Goal: Information Seeking & Learning: Check status

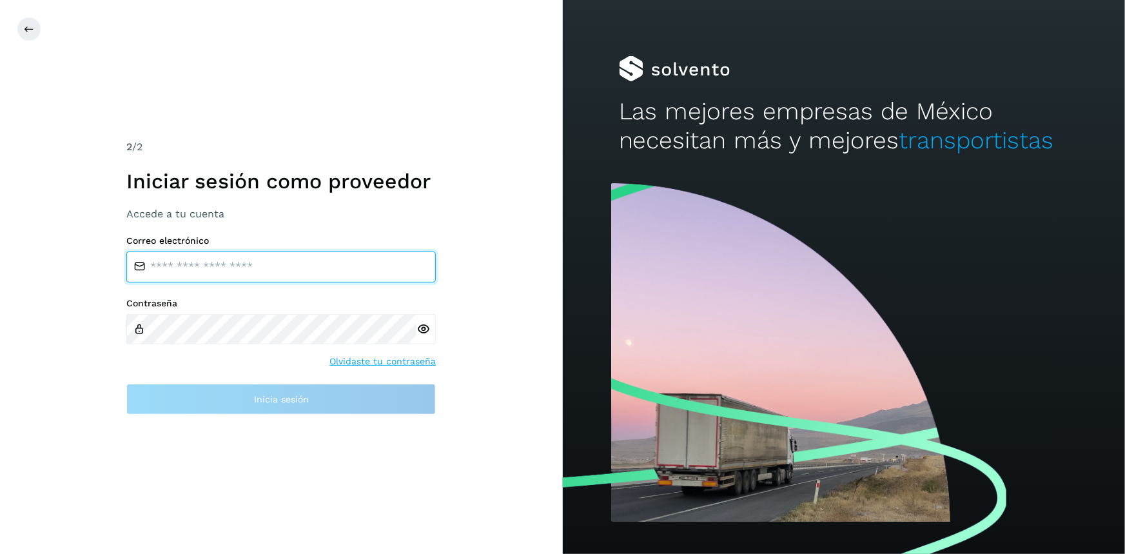
click at [199, 256] on input "email" at bounding box center [281, 266] width 310 height 31
type input "**********"
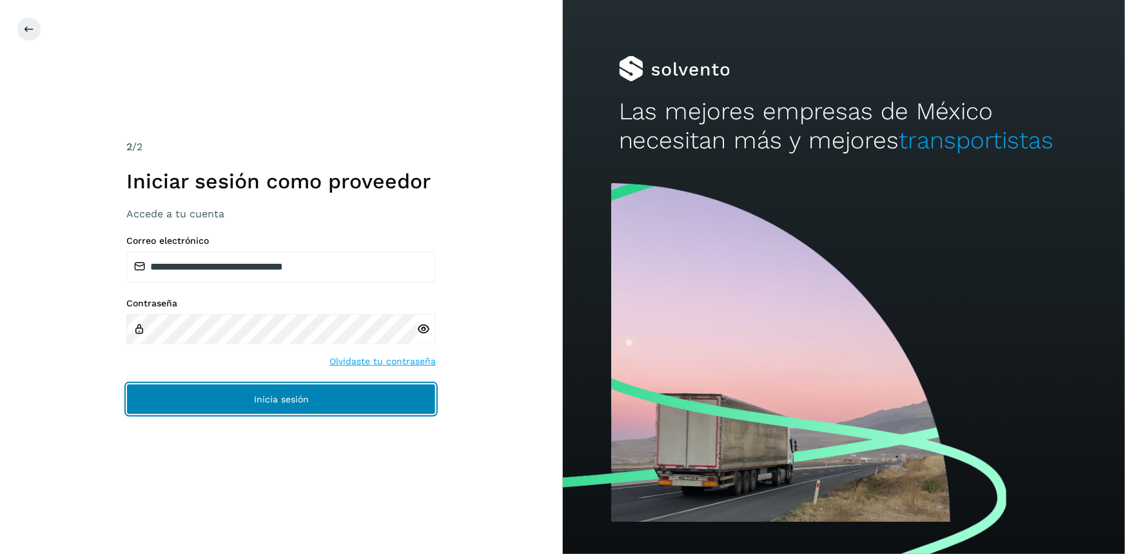
click at [219, 404] on button "Inicia sesión" at bounding box center [281, 399] width 310 height 31
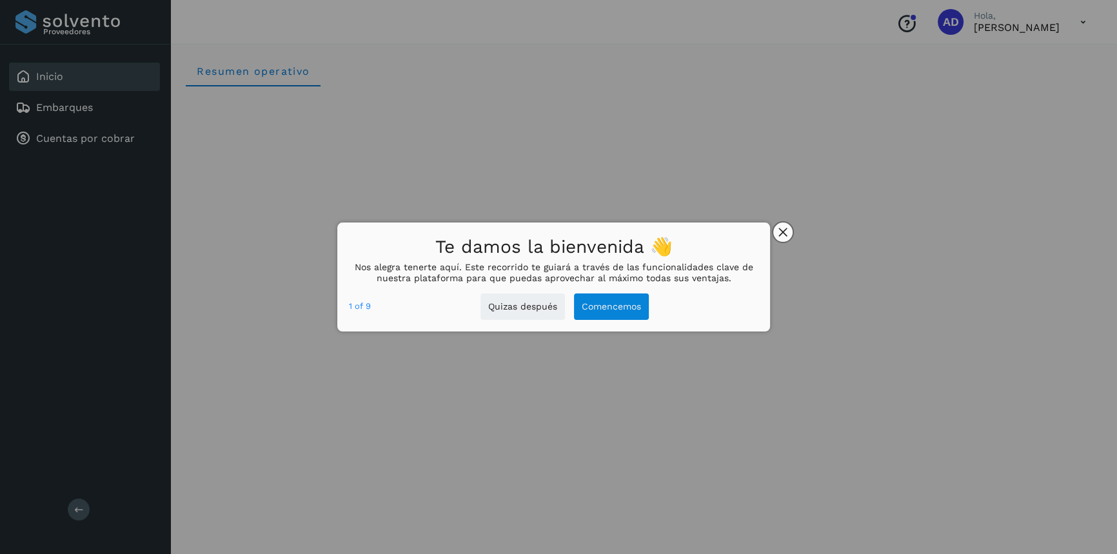
click at [778, 230] on icon "close," at bounding box center [782, 232] width 9 height 9
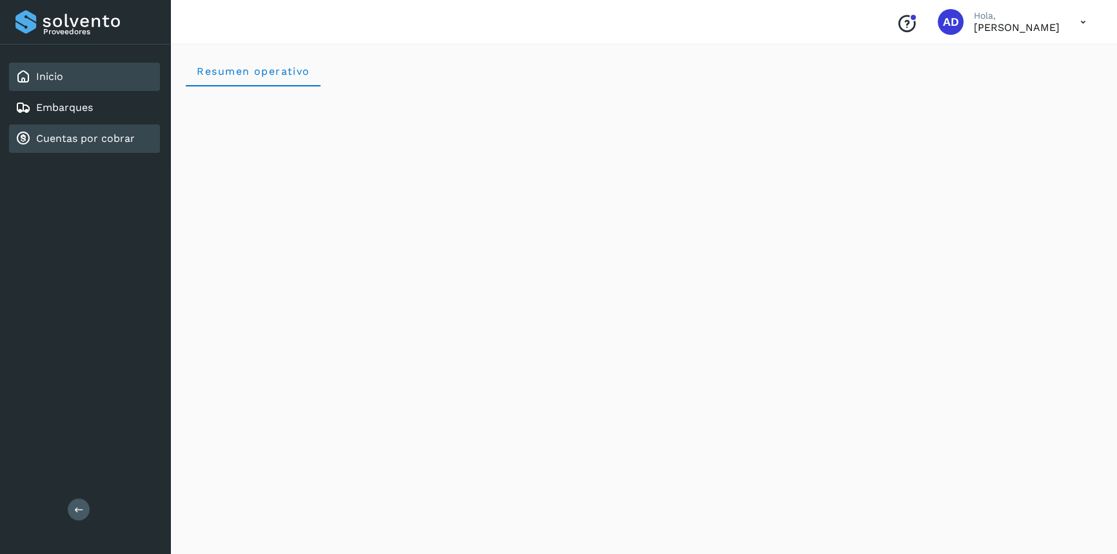
click at [54, 141] on link "Cuentas por cobrar" at bounding box center [85, 138] width 99 height 12
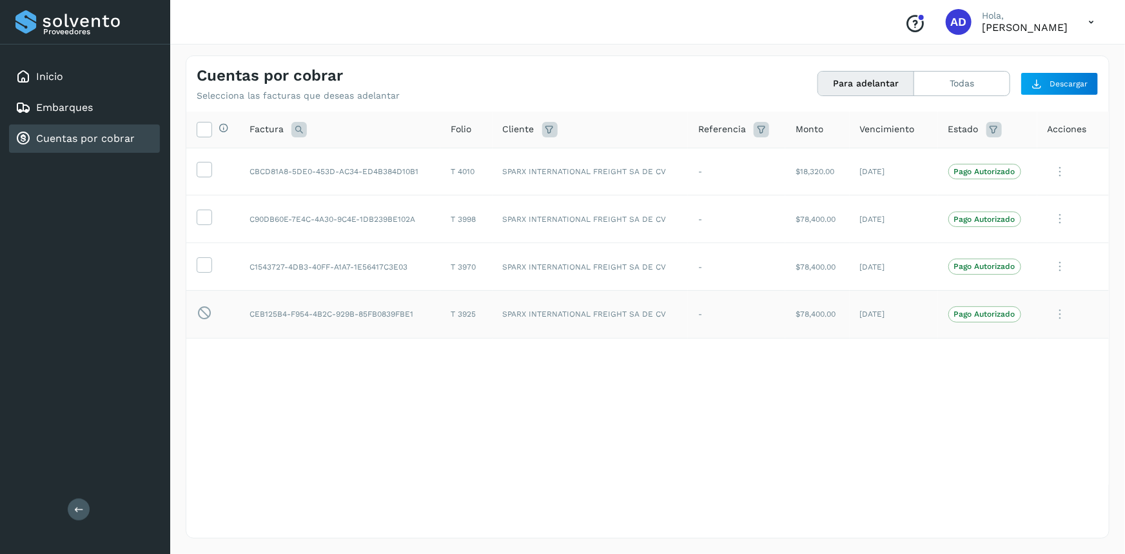
click at [1059, 314] on icon at bounding box center [1061, 314] width 26 height 26
click at [600, 420] on div at bounding box center [562, 277] width 1125 height 554
click at [945, 92] on button "Todas" at bounding box center [961, 84] width 95 height 24
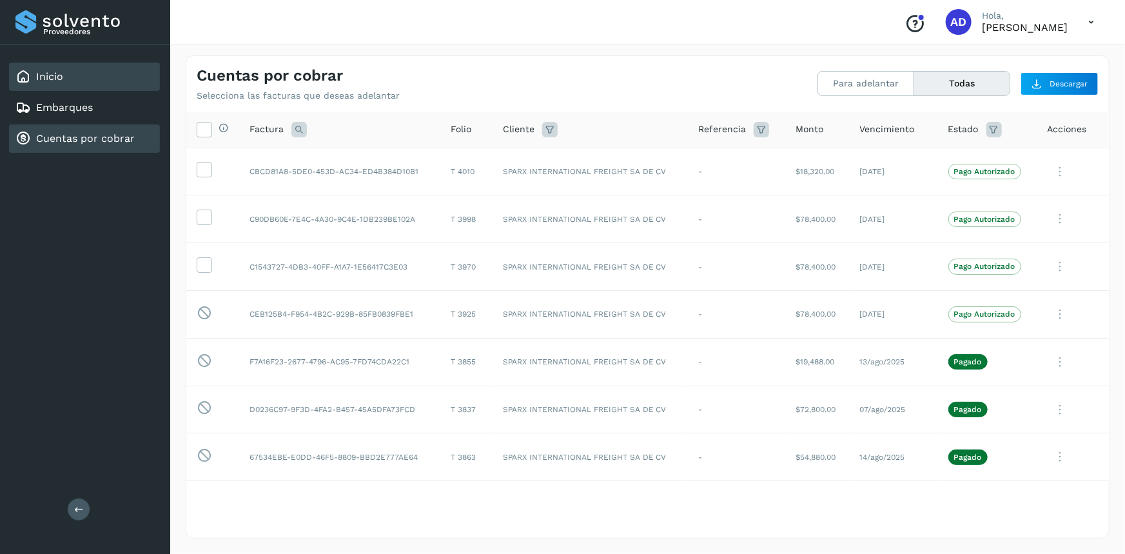
click at [64, 83] on div "Inicio" at bounding box center [84, 77] width 151 height 28
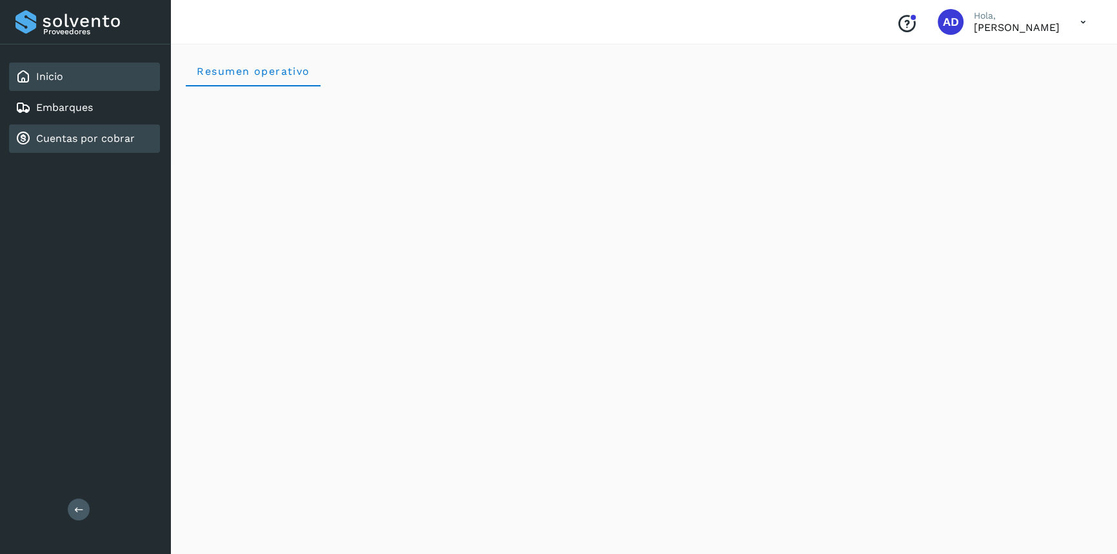
click at [84, 143] on link "Cuentas por cobrar" at bounding box center [85, 138] width 99 height 12
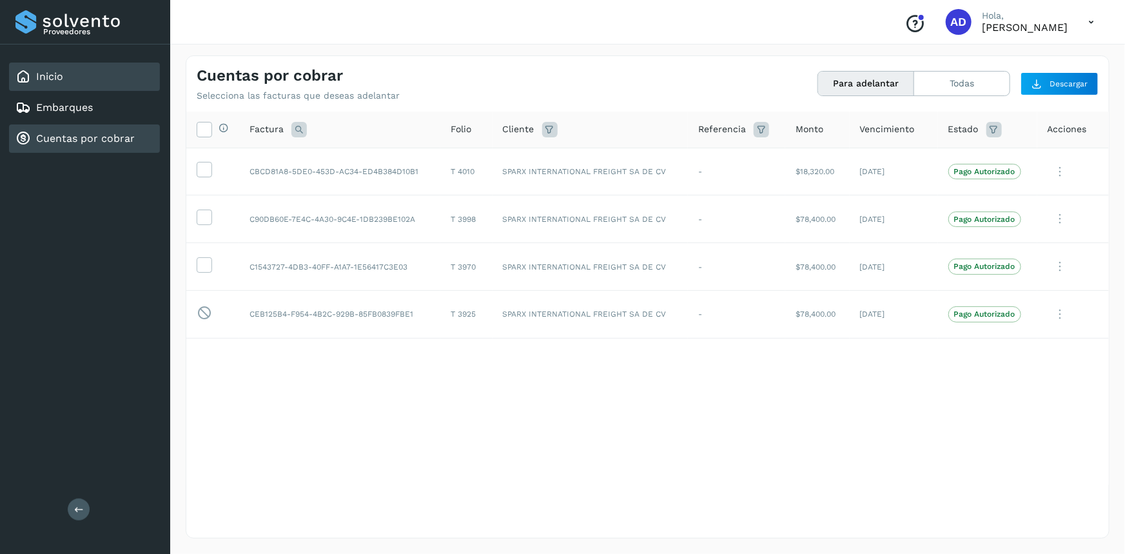
click at [72, 77] on div "Inicio" at bounding box center [84, 77] width 151 height 28
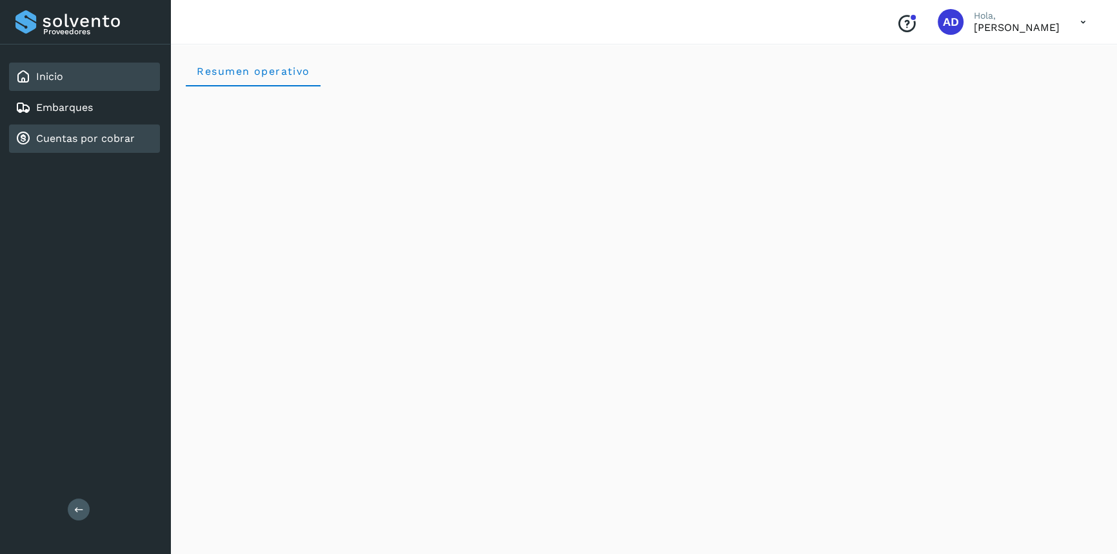
click at [84, 143] on link "Cuentas por cobrar" at bounding box center [85, 138] width 99 height 12
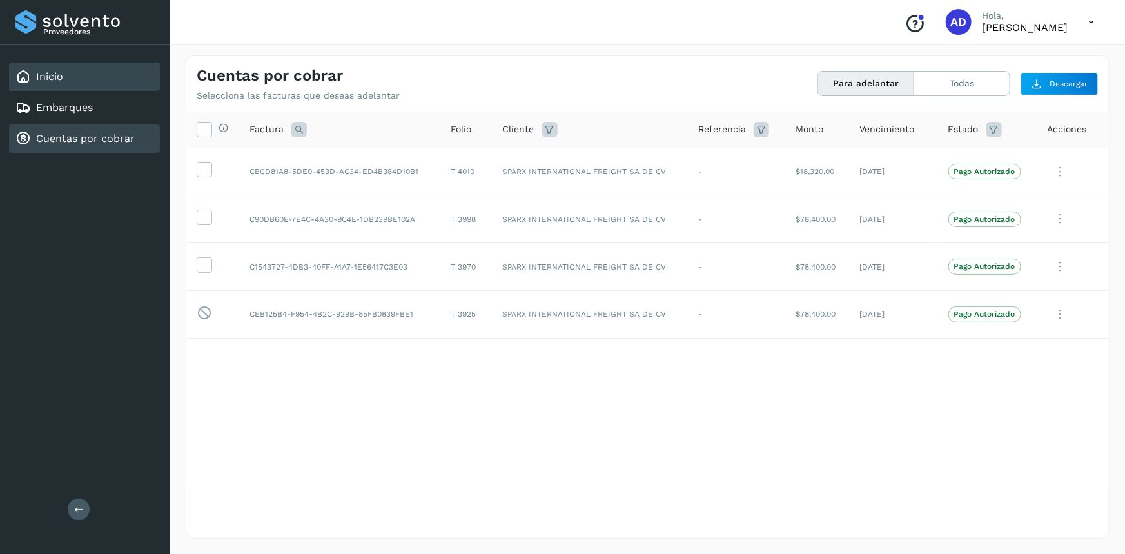
click at [67, 76] on div "Inicio" at bounding box center [84, 77] width 151 height 28
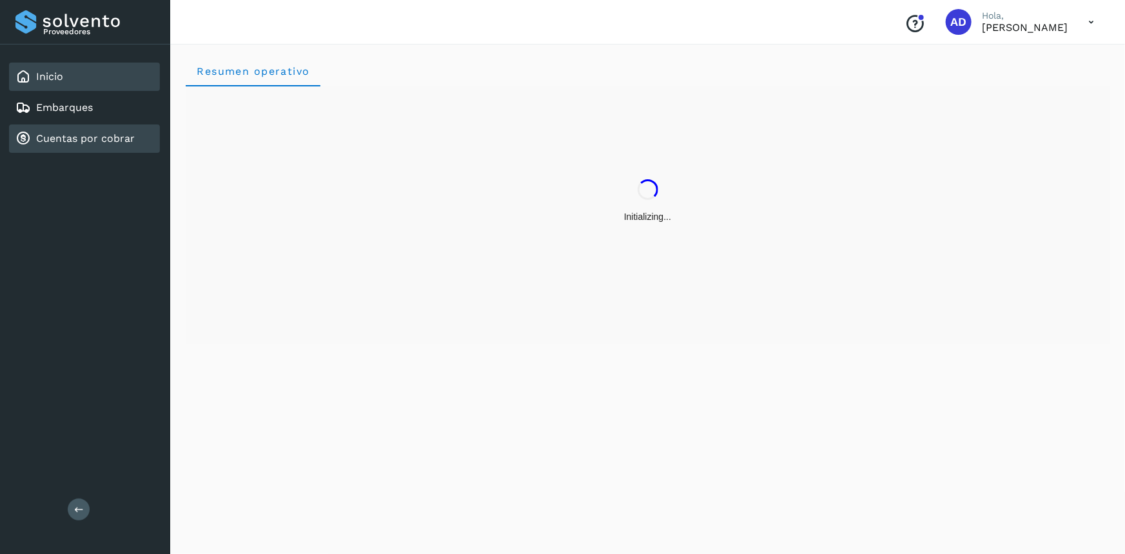
click at [90, 140] on link "Cuentas por cobrar" at bounding box center [85, 138] width 99 height 12
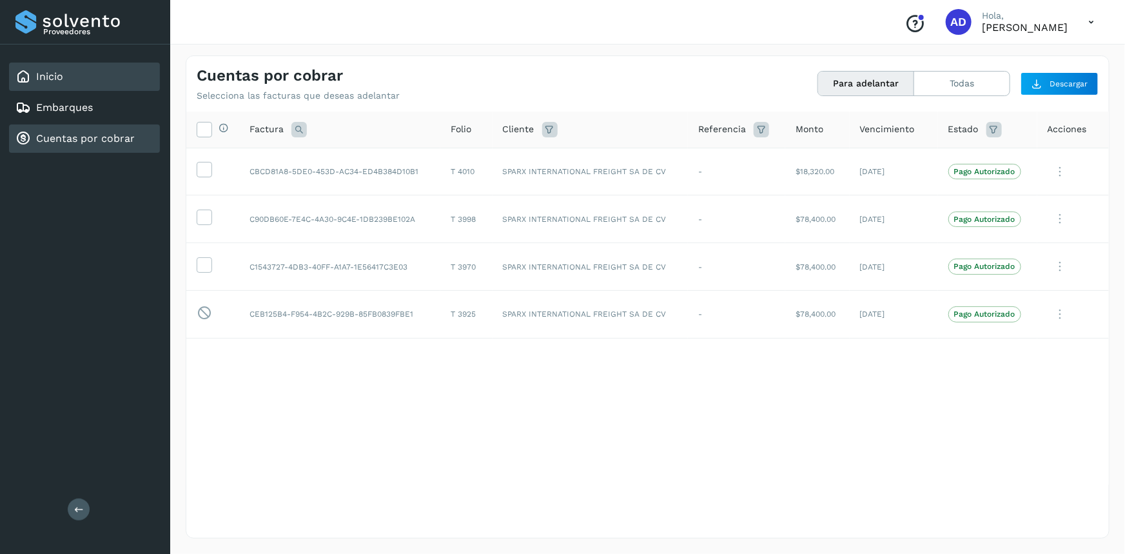
click at [45, 72] on link "Inicio" at bounding box center [49, 76] width 27 height 12
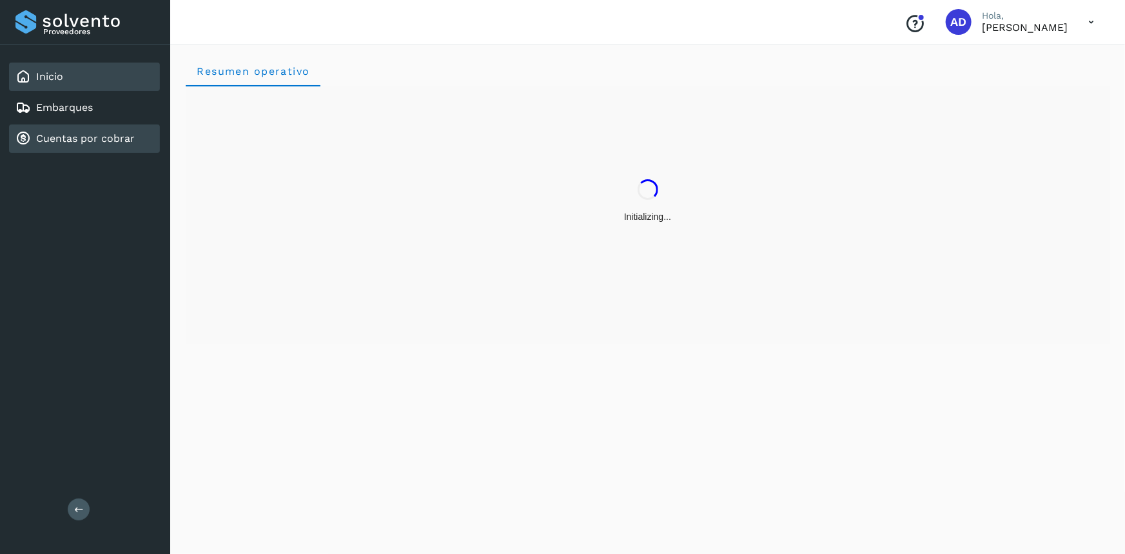
click at [84, 135] on link "Cuentas por cobrar" at bounding box center [85, 138] width 99 height 12
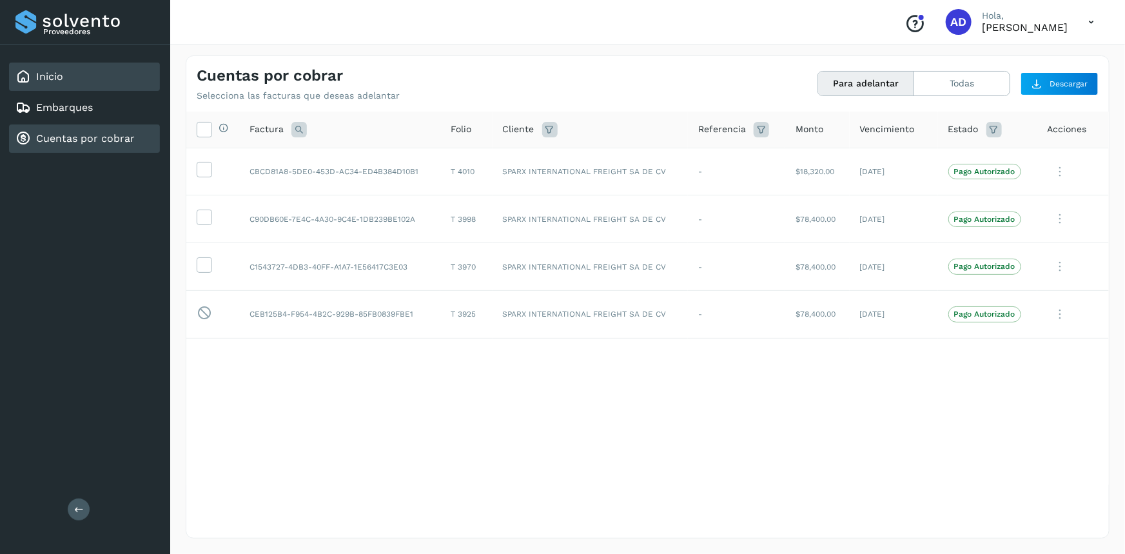
click at [67, 73] on div "Inicio" at bounding box center [84, 77] width 151 height 28
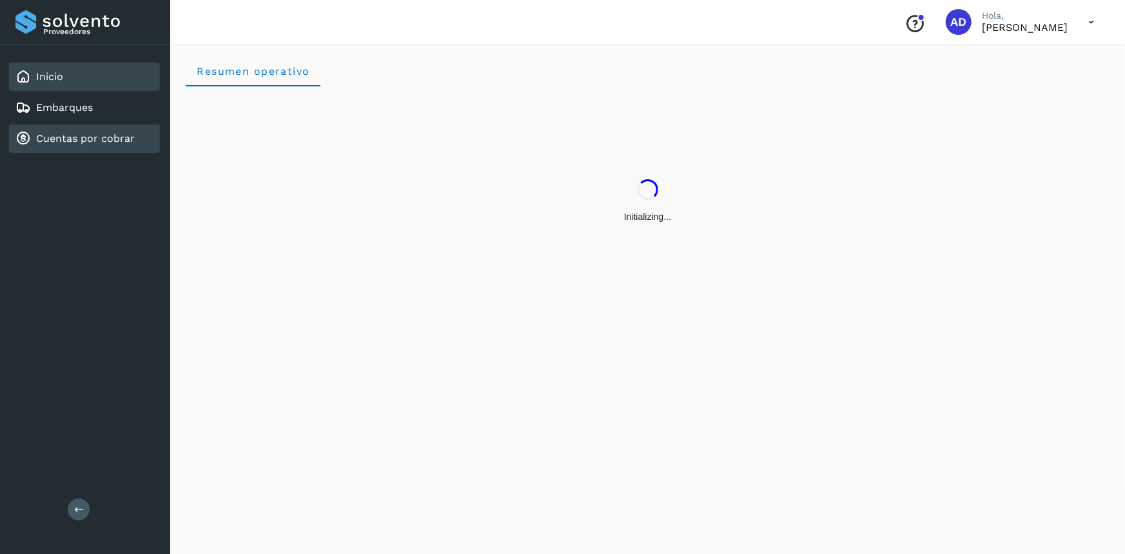
click at [103, 147] on div "Cuentas por cobrar" at bounding box center [84, 138] width 151 height 28
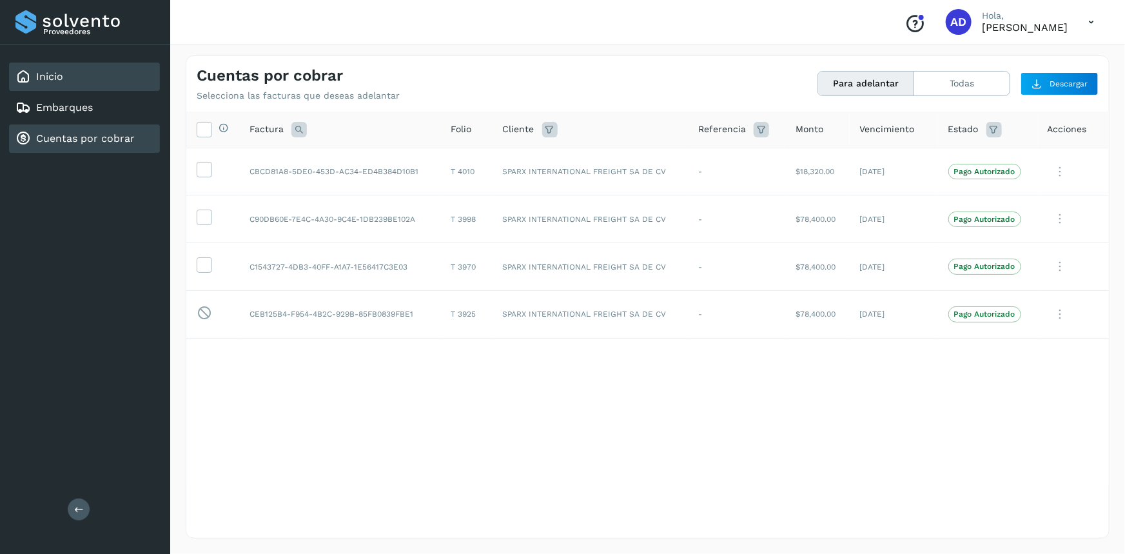
click at [52, 75] on link "Inicio" at bounding box center [49, 76] width 27 height 12
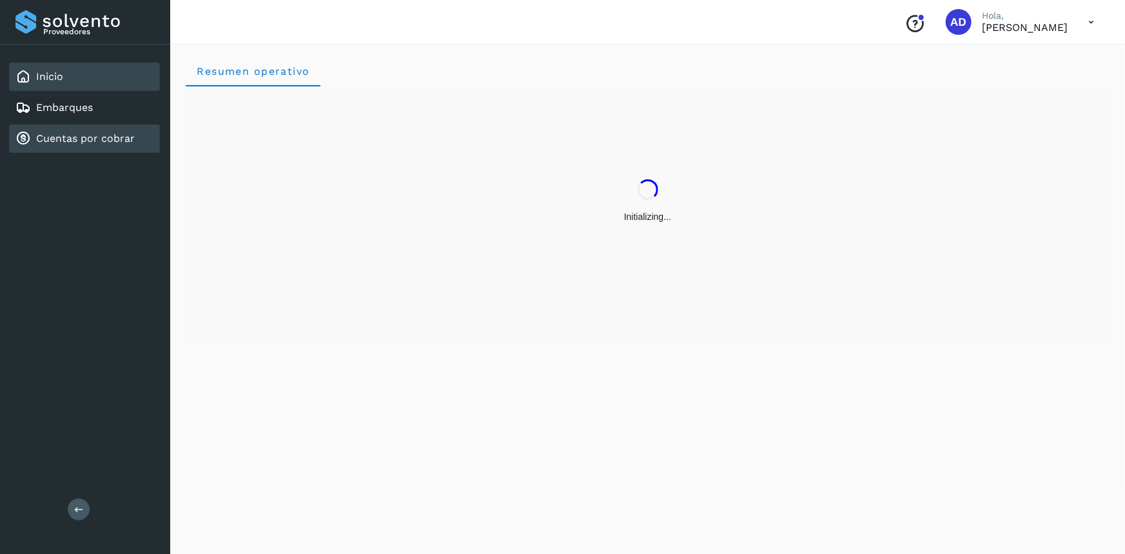
click at [79, 138] on link "Cuentas por cobrar" at bounding box center [85, 138] width 99 height 12
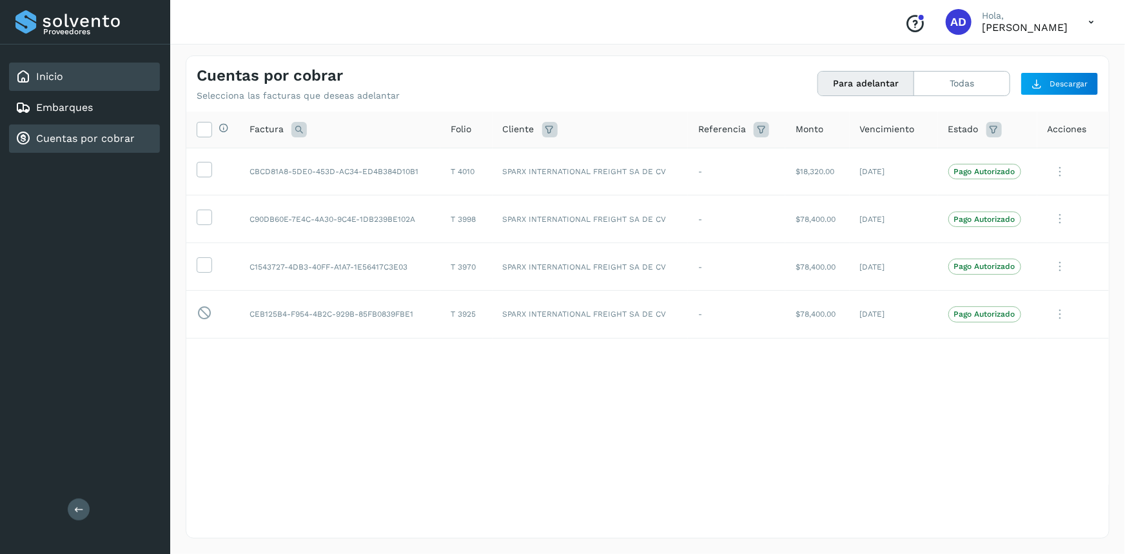
click at [77, 87] on div "Inicio" at bounding box center [84, 77] width 151 height 28
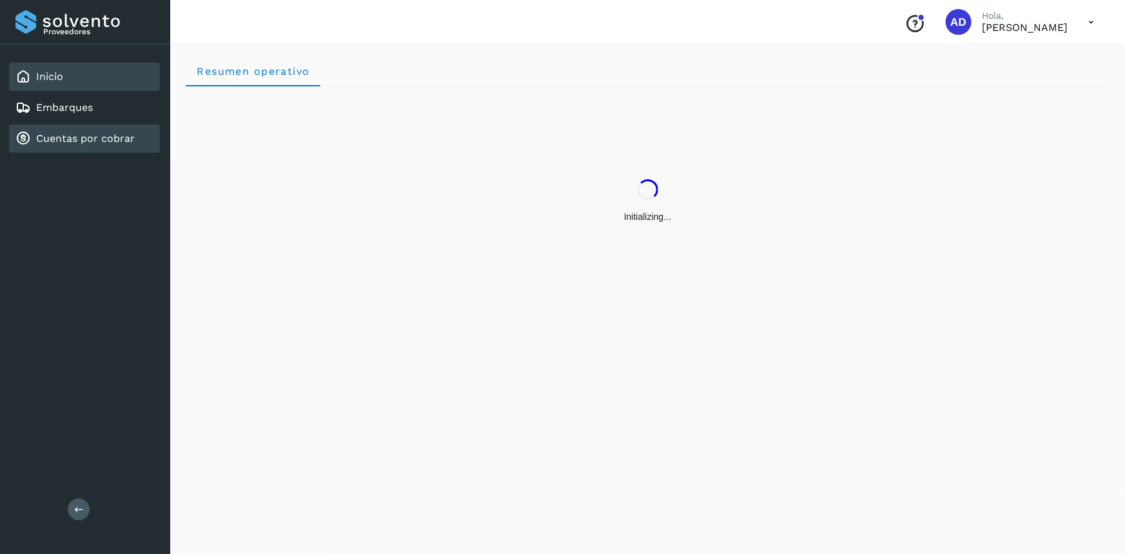
click at [92, 145] on div "Cuentas por cobrar" at bounding box center [74, 138] width 119 height 15
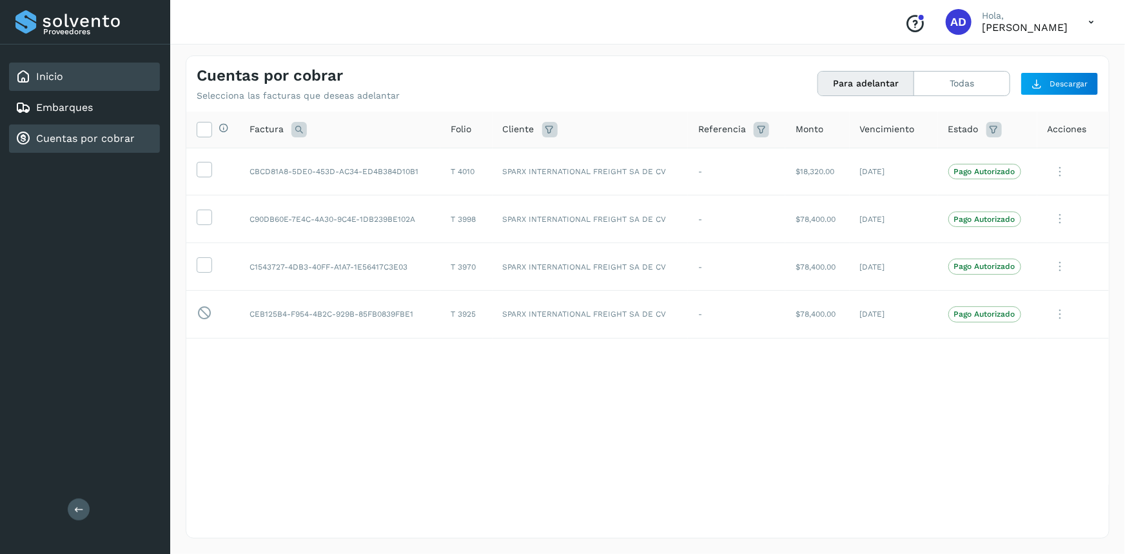
click at [65, 83] on div "Inicio" at bounding box center [84, 77] width 151 height 28
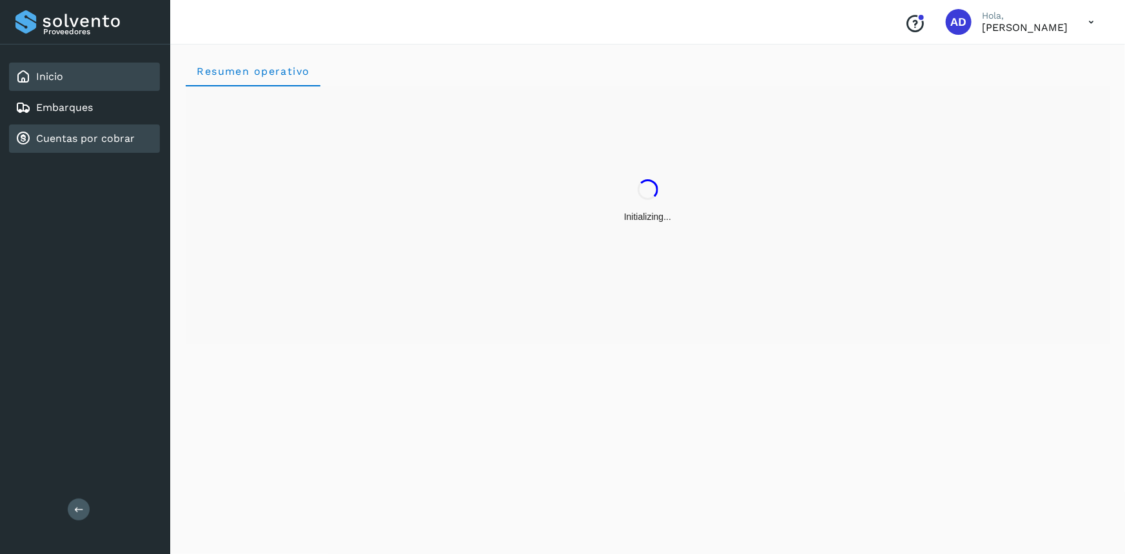
click at [96, 134] on link "Cuentas por cobrar" at bounding box center [85, 138] width 99 height 12
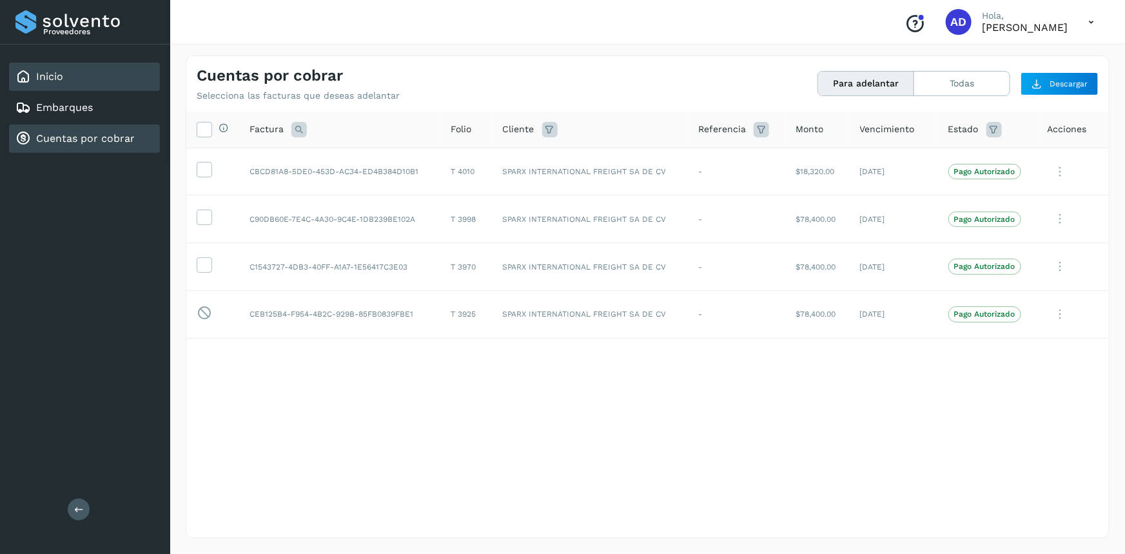
click at [70, 74] on div "Inicio" at bounding box center [84, 77] width 151 height 28
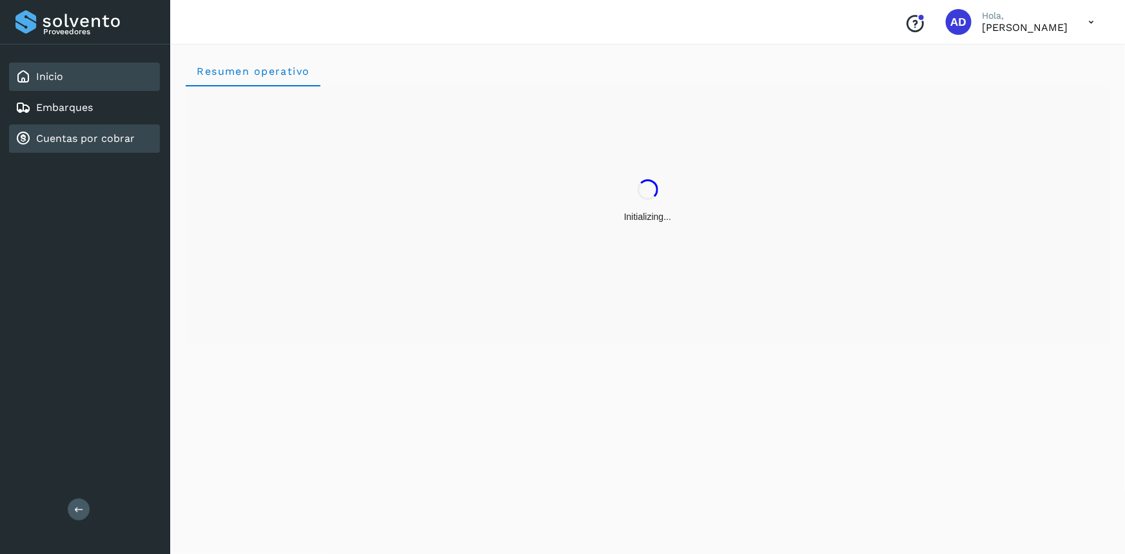
click at [95, 133] on link "Cuentas por cobrar" at bounding box center [85, 138] width 99 height 12
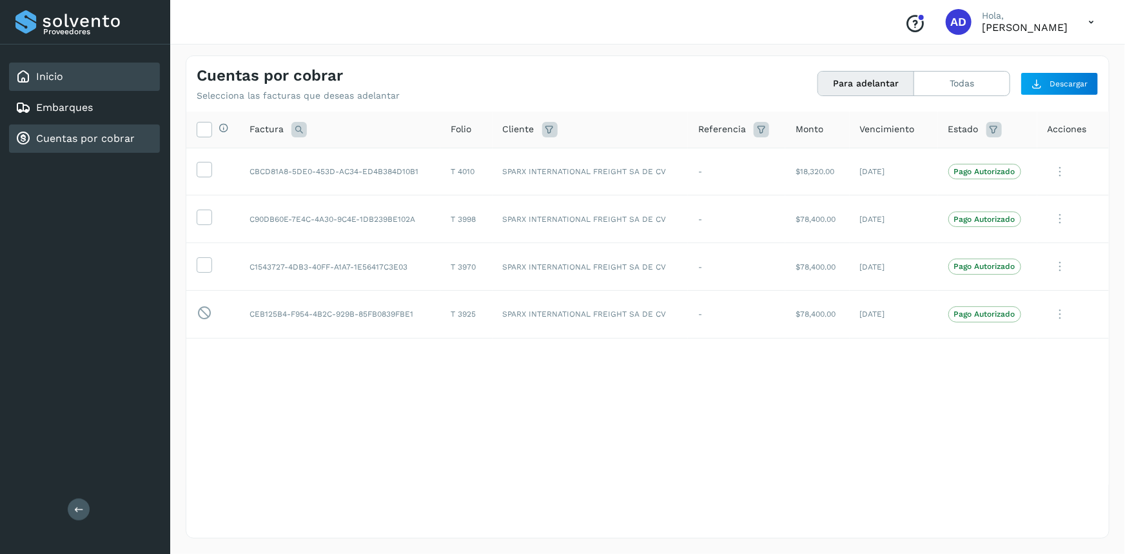
click at [82, 77] on div "Inicio" at bounding box center [84, 77] width 151 height 28
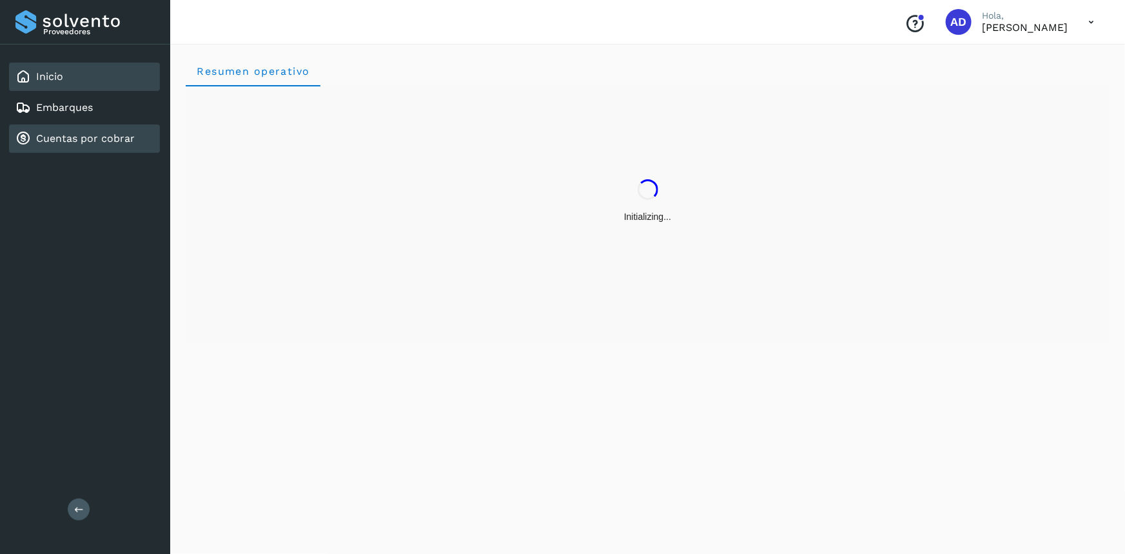
click at [87, 143] on link "Cuentas por cobrar" at bounding box center [85, 138] width 99 height 12
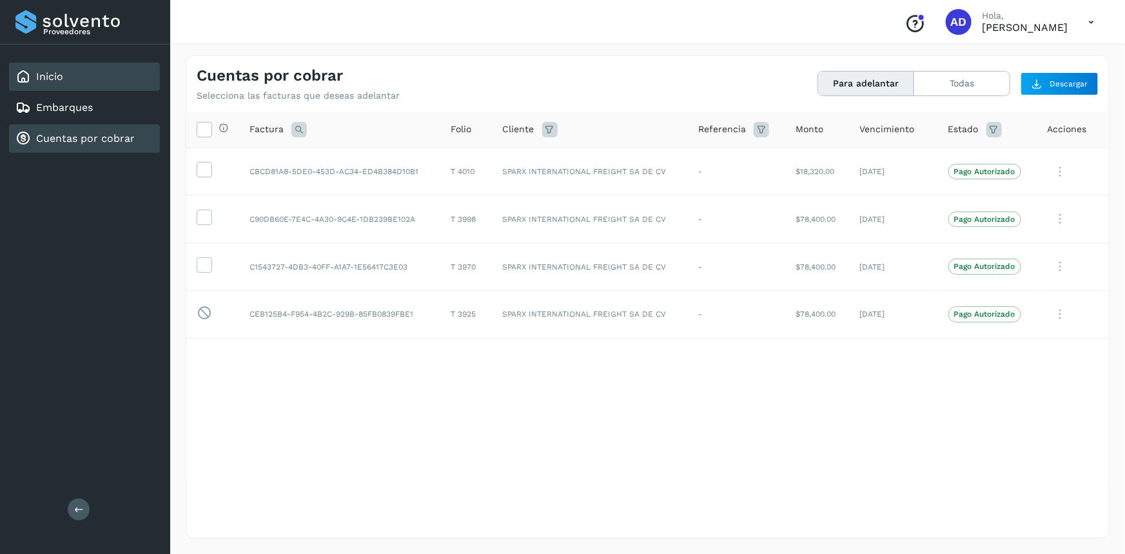
click at [58, 66] on div "Inicio" at bounding box center [84, 77] width 151 height 28
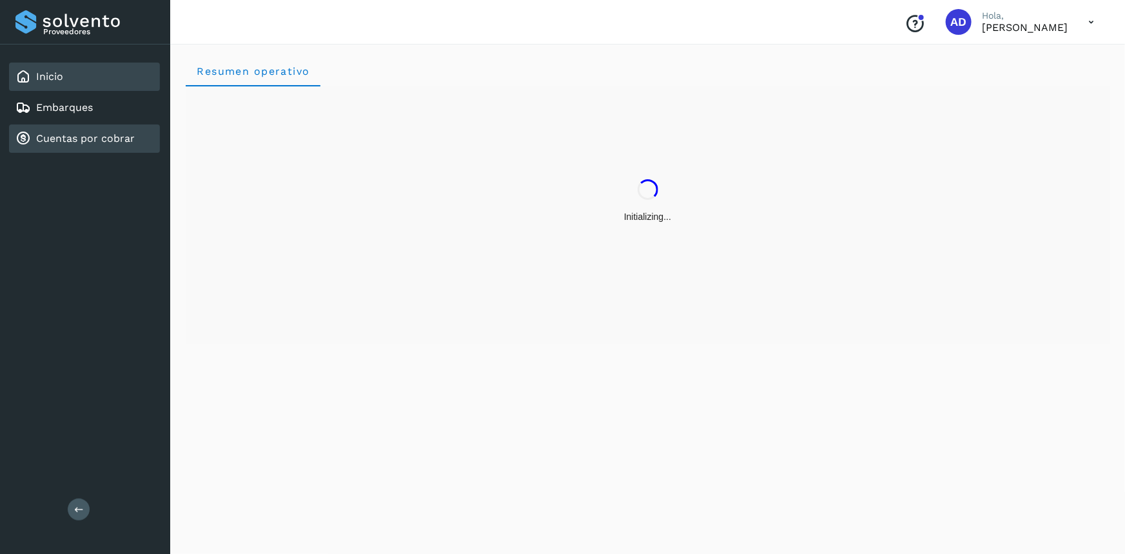
click at [77, 133] on link "Cuentas por cobrar" at bounding box center [85, 138] width 99 height 12
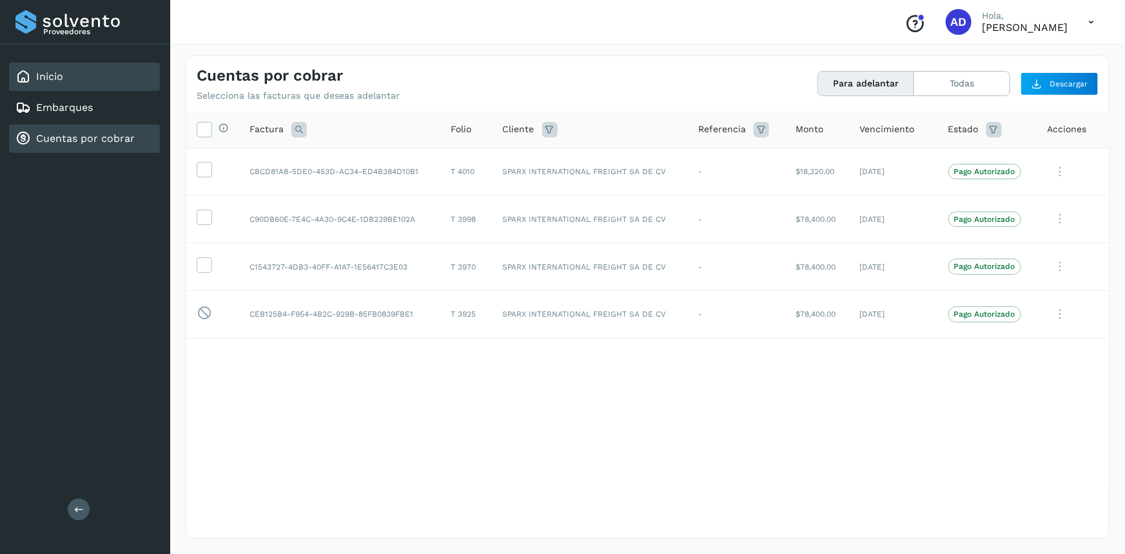
click at [67, 84] on div "Inicio" at bounding box center [84, 77] width 151 height 28
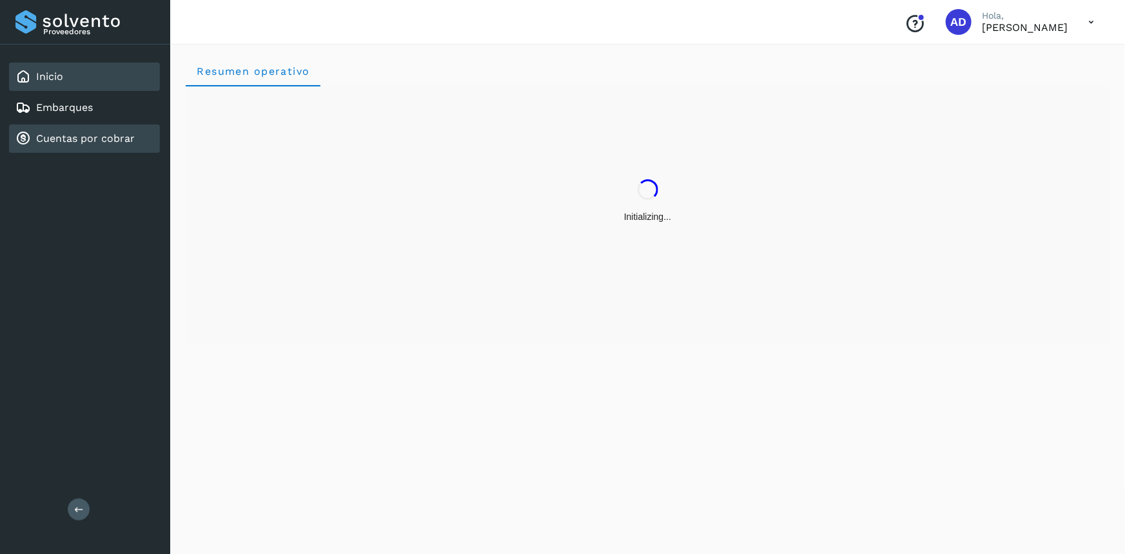
click at [74, 128] on div "Cuentas por cobrar" at bounding box center [84, 138] width 151 height 28
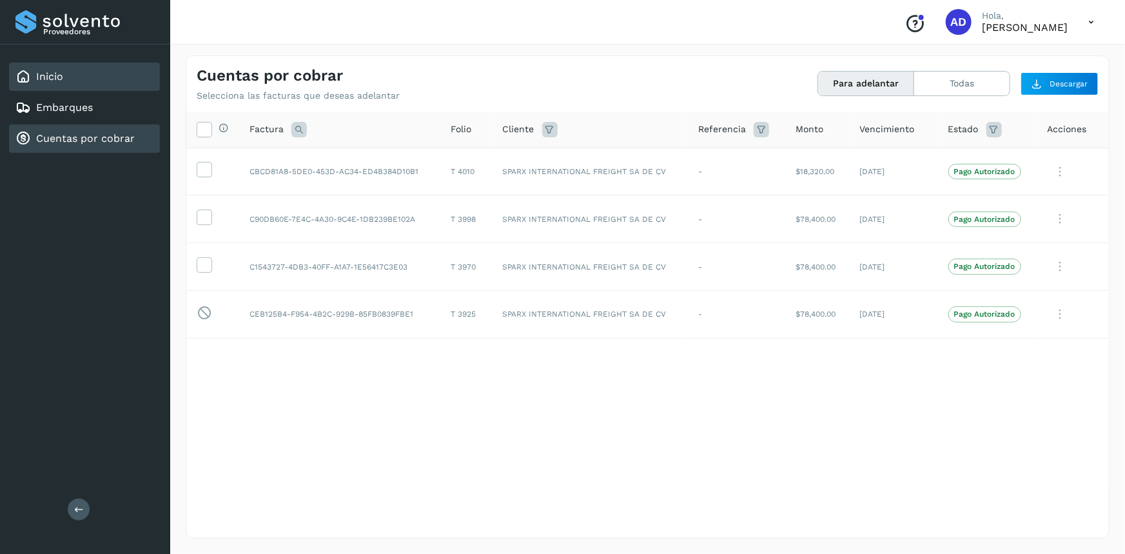
click at [58, 75] on link "Inicio" at bounding box center [49, 76] width 27 height 12
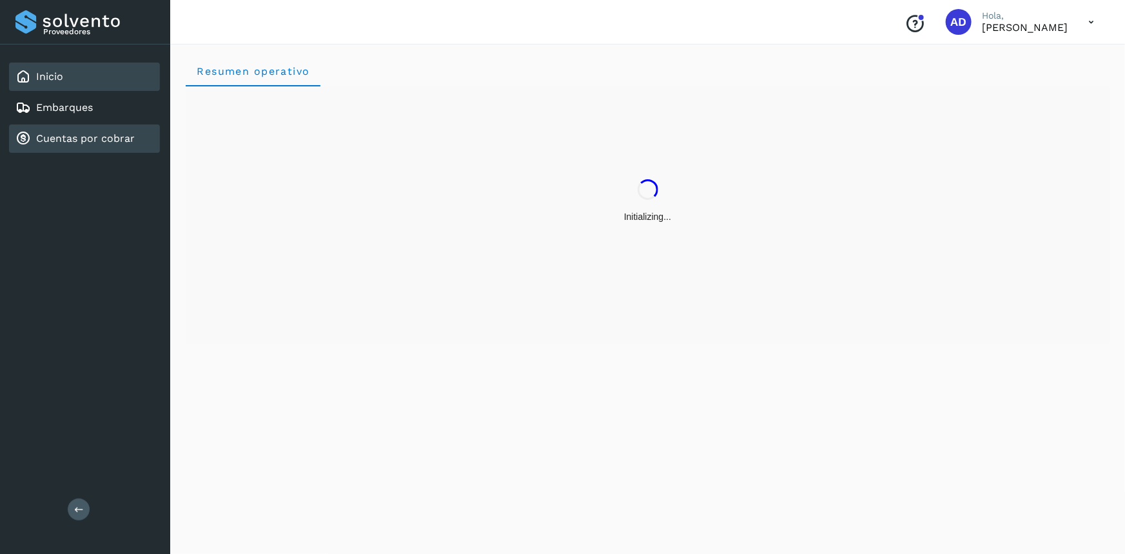
click at [81, 151] on div "Cuentas por cobrar" at bounding box center [84, 138] width 151 height 28
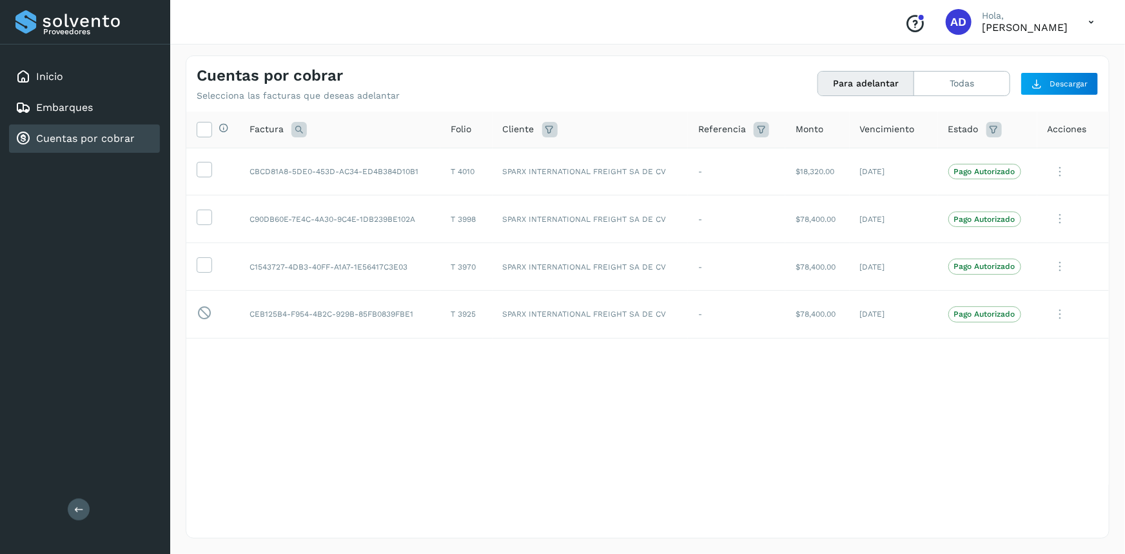
click at [70, 141] on link "Cuentas por cobrar" at bounding box center [85, 138] width 99 height 12
click at [62, 75] on link "Inicio" at bounding box center [49, 76] width 27 height 12
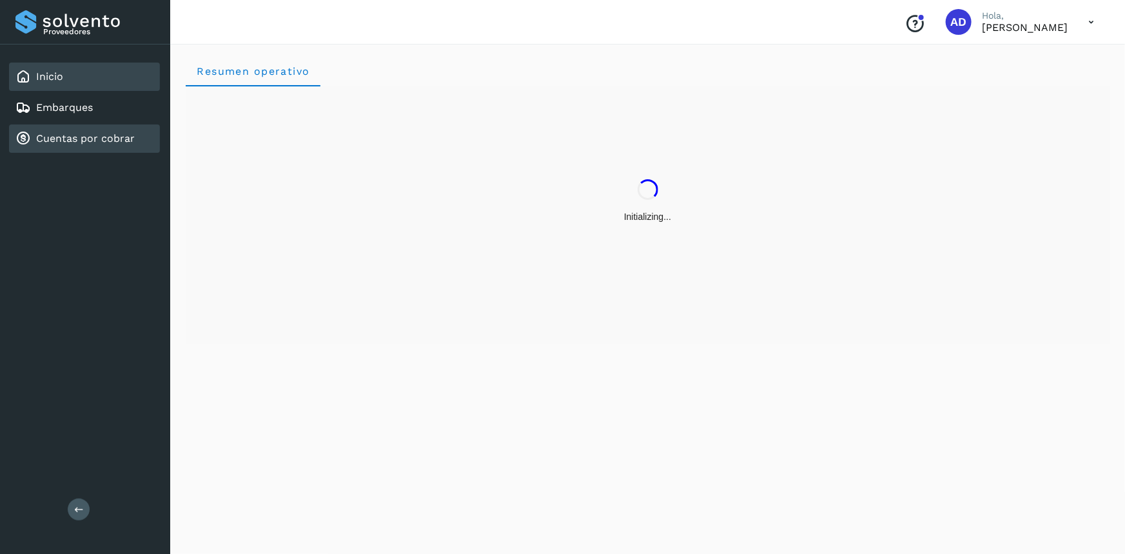
click at [86, 141] on link "Cuentas por cobrar" at bounding box center [85, 138] width 99 height 12
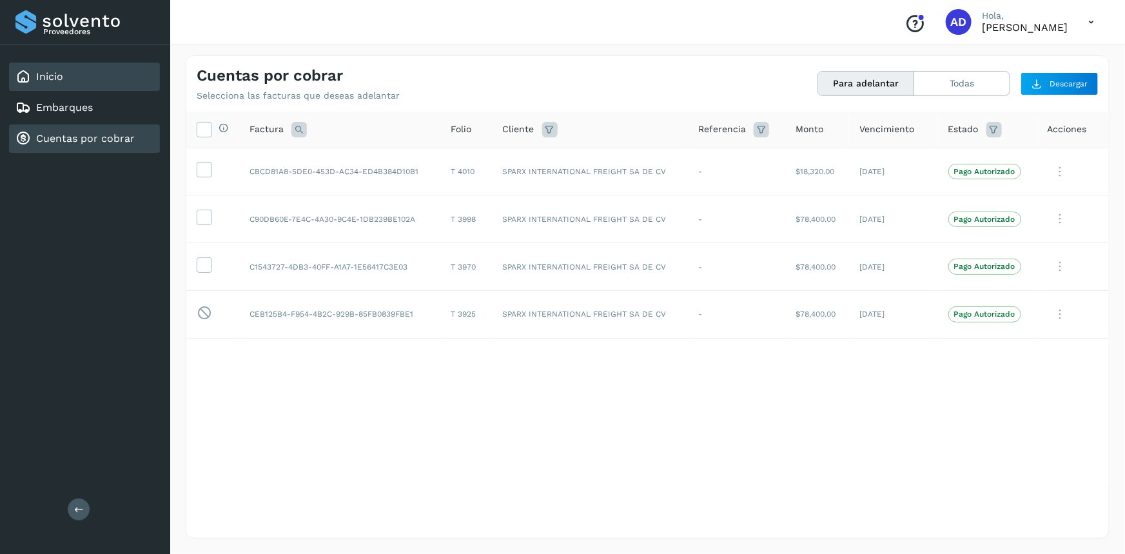
click at [69, 80] on div "Inicio" at bounding box center [84, 77] width 151 height 28
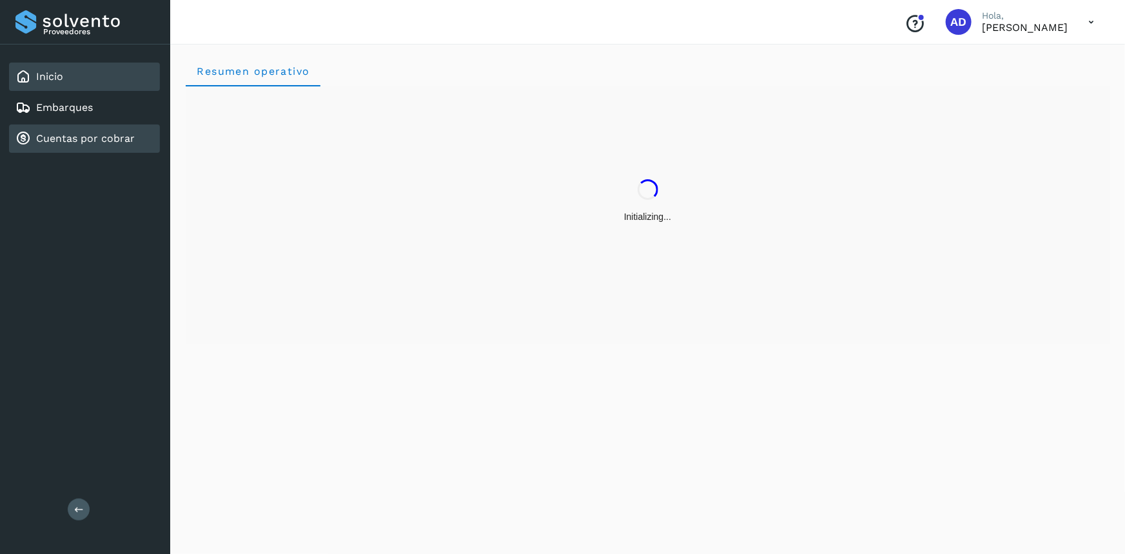
click at [78, 143] on link "Cuentas por cobrar" at bounding box center [85, 138] width 99 height 12
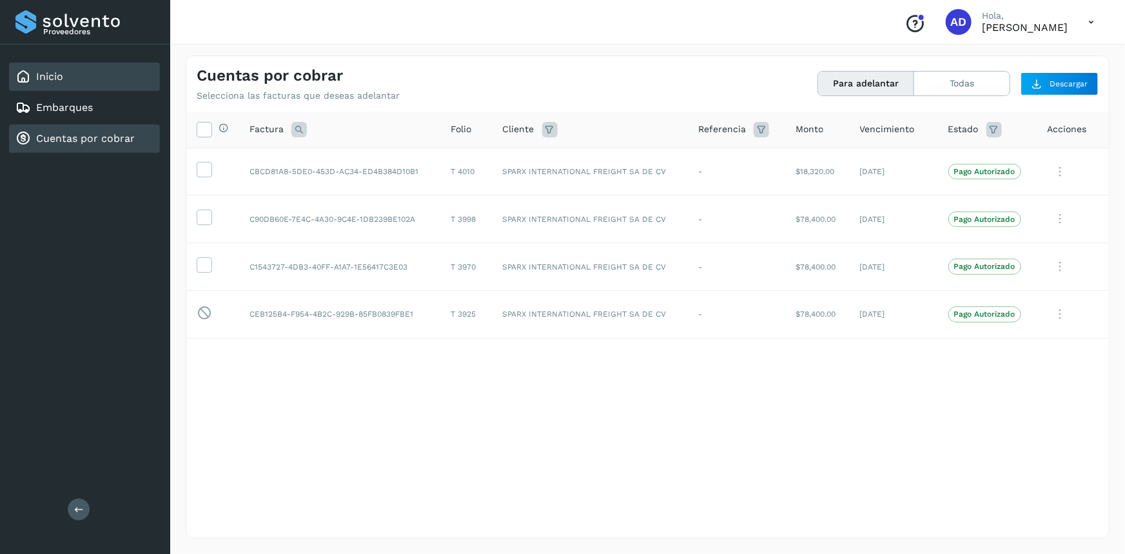
click at [49, 70] on link "Inicio" at bounding box center [49, 76] width 27 height 12
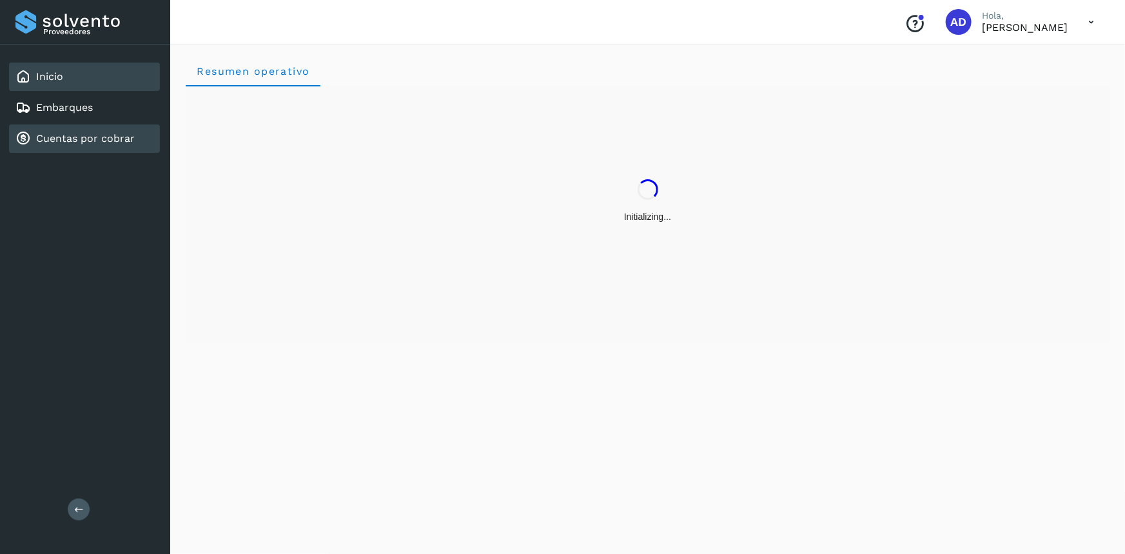
click at [73, 132] on link "Cuentas por cobrar" at bounding box center [85, 138] width 99 height 12
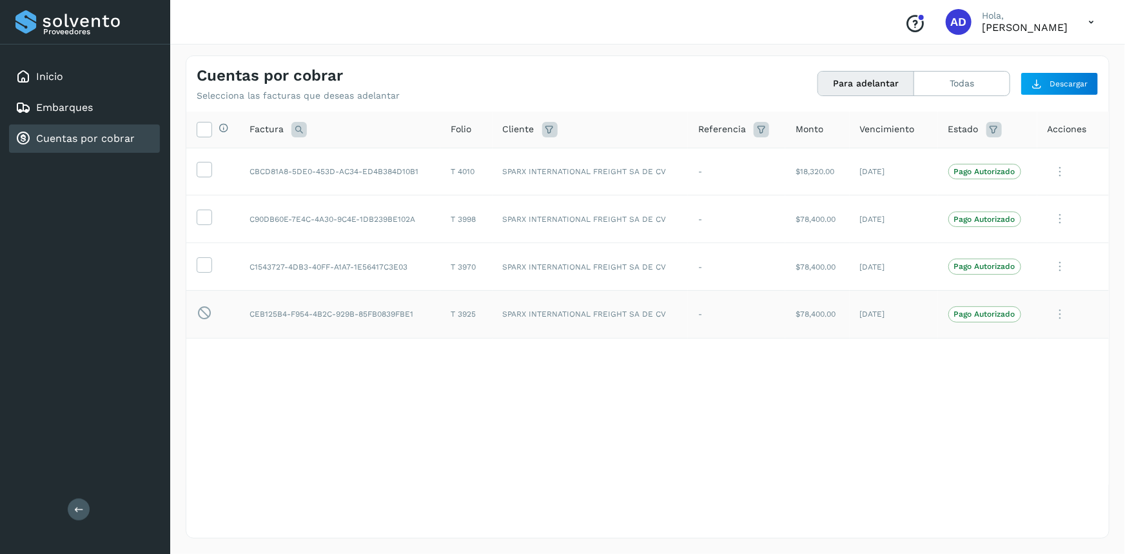
click at [1063, 312] on icon at bounding box center [1061, 314] width 26 height 26
click at [717, 380] on div at bounding box center [562, 277] width 1125 height 554
click at [432, 390] on div "Selecciona todas las facturas disponibles para adelanto Factura Folio Cliente R…" at bounding box center [647, 298] width 923 height 373
click at [1058, 315] on icon at bounding box center [1061, 314] width 26 height 26
click at [830, 393] on div at bounding box center [562, 277] width 1125 height 554
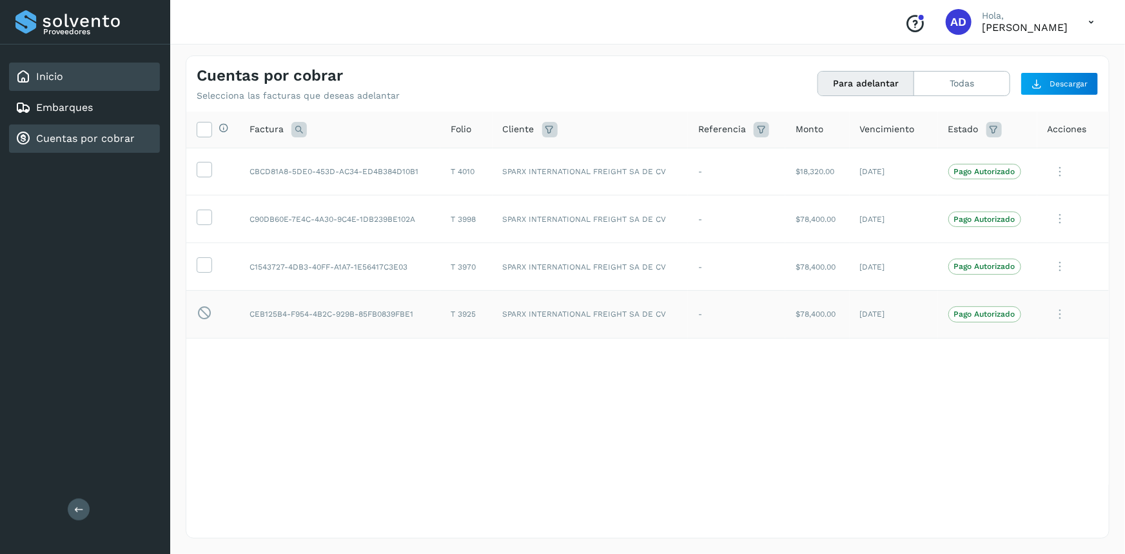
click at [46, 77] on link "Inicio" at bounding box center [49, 76] width 27 height 12
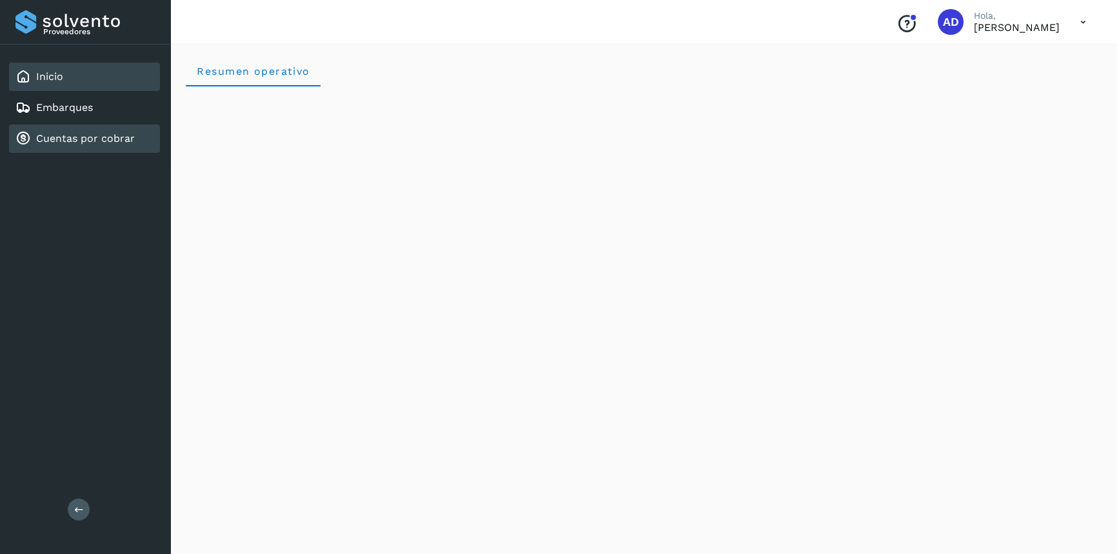
click at [113, 139] on link "Cuentas por cobrar" at bounding box center [85, 138] width 99 height 12
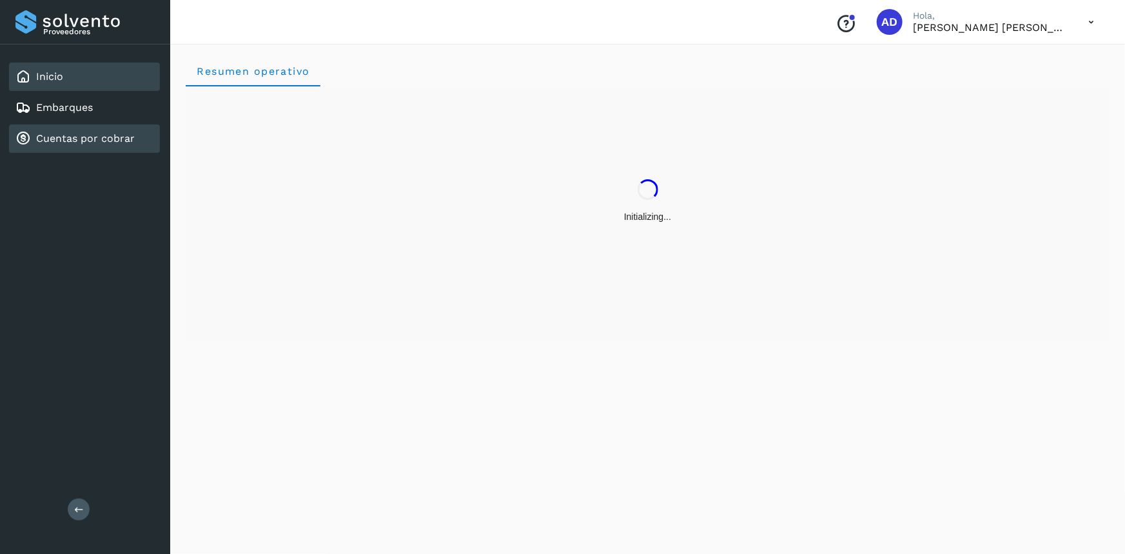
click at [84, 146] on div "Cuentas por cobrar" at bounding box center [84, 138] width 151 height 28
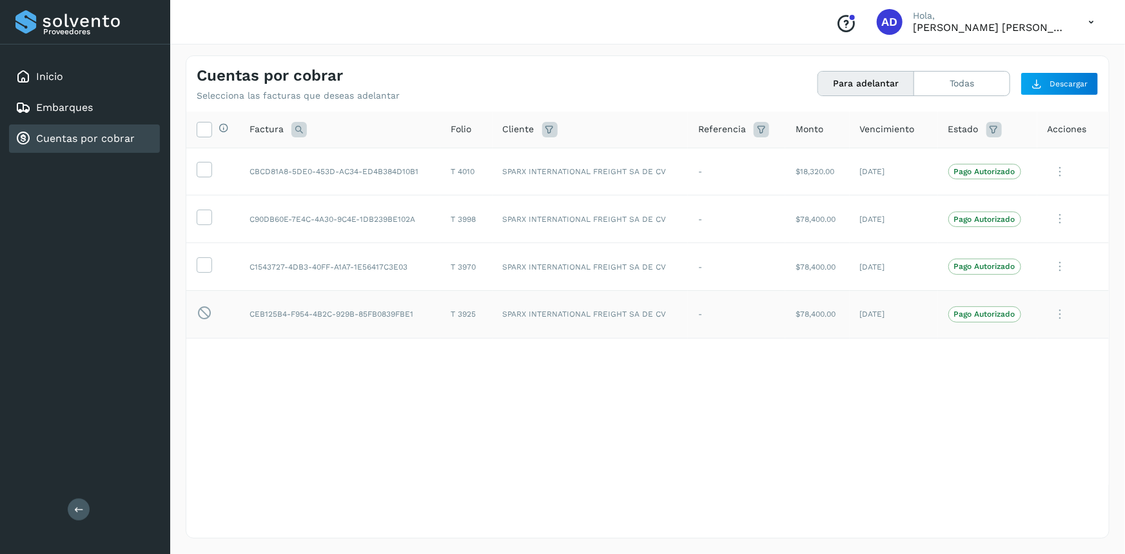
click at [249, 311] on td "CEB125B4-F954-4B2C-929B-85FB0839FBE1" at bounding box center [339, 314] width 201 height 48
drag, startPoint x: 250, startPoint y: 314, endPoint x: 416, endPoint y: 315, distance: 166.4
click at [416, 315] on td "CEB125B4-F954-4B2C-929B-85FB0839FBE1" at bounding box center [339, 314] width 201 height 48
click at [415, 313] on td "CEB125B4-F954-4B2C-929B-85FB0839FBE1" at bounding box center [339, 314] width 201 height 48
drag, startPoint x: 415, startPoint y: 312, endPoint x: 248, endPoint y: 315, distance: 167.0
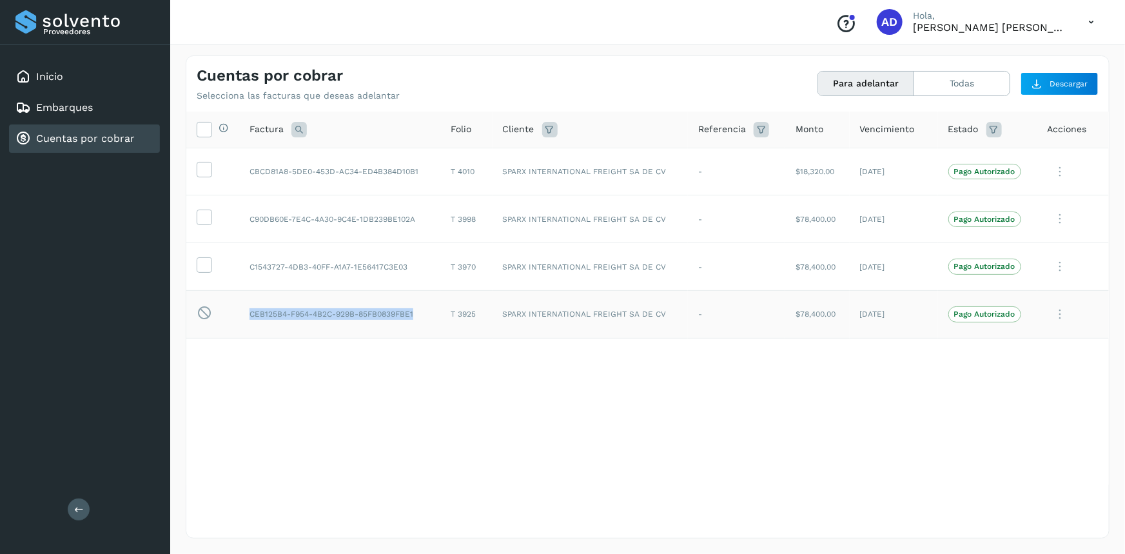
click at [248, 315] on td "CEB125B4-F954-4B2C-929B-85FB0839FBE1" at bounding box center [339, 314] width 201 height 48
click at [251, 315] on td "CEB125B4-F954-4B2C-929B-85FB0839FBE1" at bounding box center [339, 314] width 201 height 48
drag, startPoint x: 250, startPoint y: 313, endPoint x: 417, endPoint y: 313, distance: 167.0
click at [417, 313] on td "CEB125B4-F954-4B2C-929B-85FB0839FBE1" at bounding box center [339, 314] width 201 height 48
click at [416, 314] on td "CEB125B4-F954-4B2C-929B-85FB0839FBE1" at bounding box center [339, 314] width 201 height 48
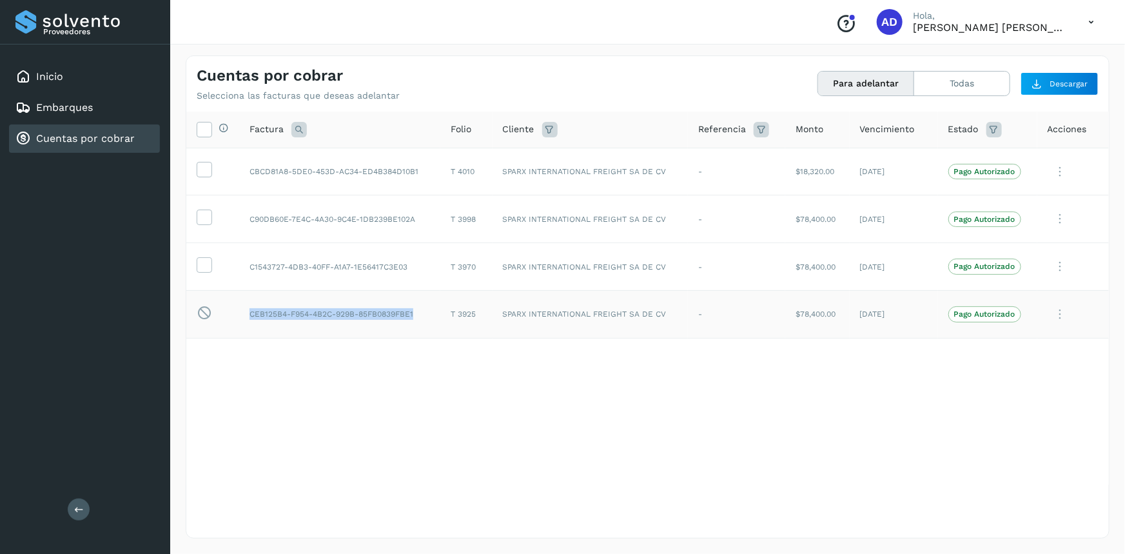
drag, startPoint x: 416, startPoint y: 314, endPoint x: 244, endPoint y: 308, distance: 171.6
click at [244, 308] on td "CEB125B4-F954-4B2C-929B-85FB0839FBE1" at bounding box center [339, 314] width 201 height 48
click at [300, 311] on td "CEB125B4-F954-4B2C-929B-85FB0839FBE1" at bounding box center [339, 314] width 201 height 48
drag, startPoint x: 250, startPoint y: 313, endPoint x: 426, endPoint y: 319, distance: 175.5
click at [426, 319] on td "CEB125B4-F954-4B2C-929B-85FB0839FBE1" at bounding box center [339, 314] width 201 height 48
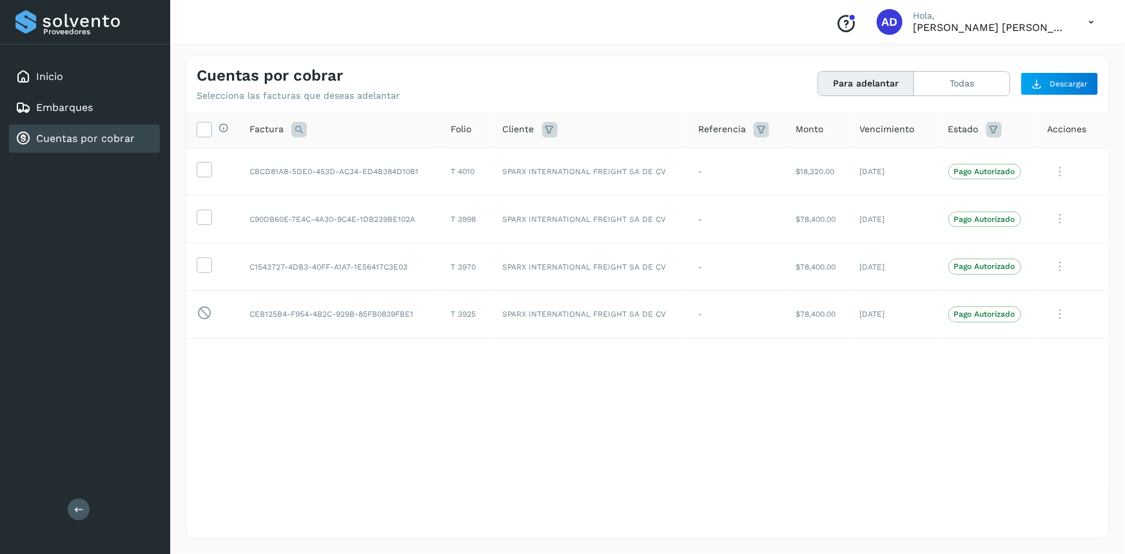
click at [1096, 23] on icon at bounding box center [1091, 22] width 26 height 26
click at [1006, 61] on div "Cerrar sesión" at bounding box center [1026, 58] width 153 height 25
